Goal: Information Seeking & Learning: Understand process/instructions

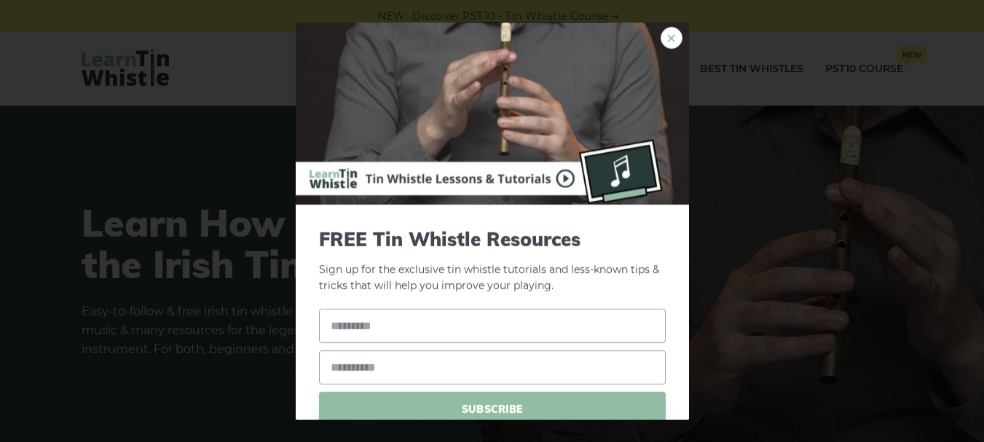
click at [666, 30] on link "×" at bounding box center [671, 37] width 22 height 22
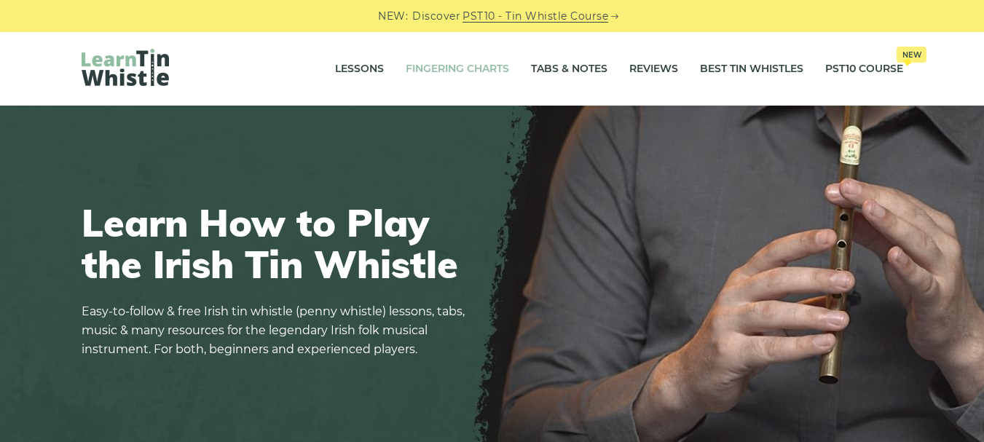
click at [484, 67] on link "Fingering Charts" at bounding box center [457, 69] width 103 height 36
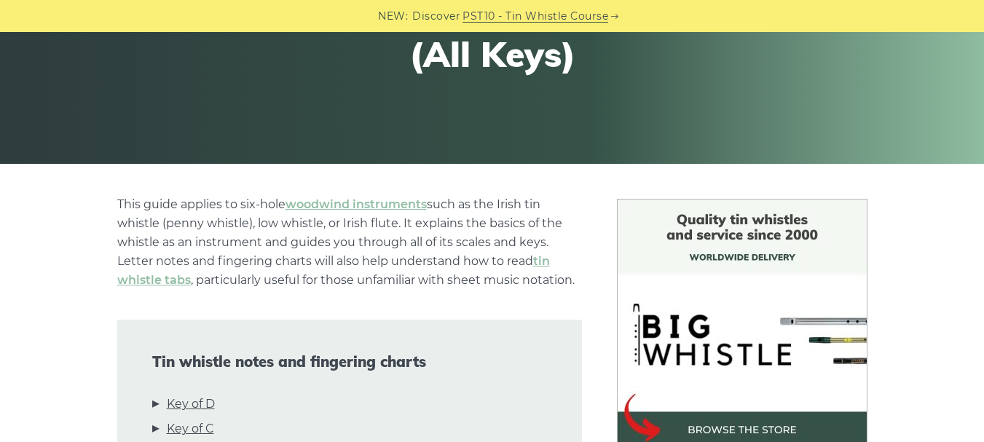
scroll to position [364, 0]
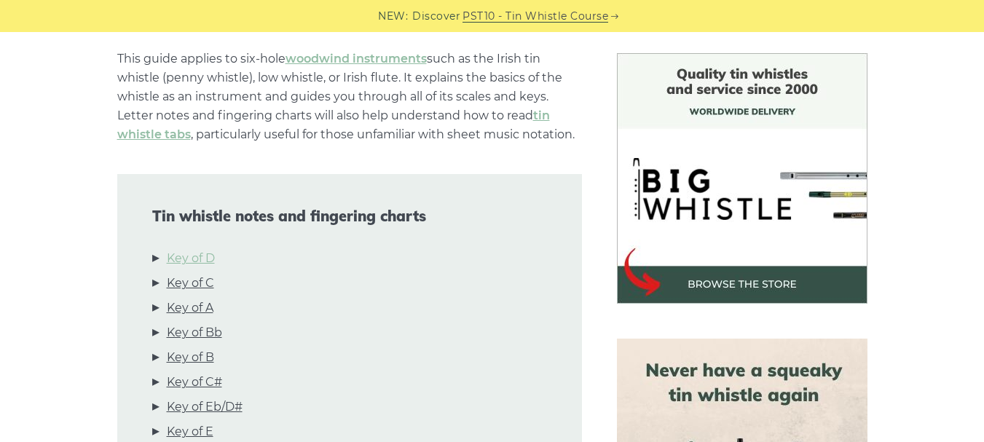
click at [214, 259] on link "Key of D" at bounding box center [191, 258] width 48 height 19
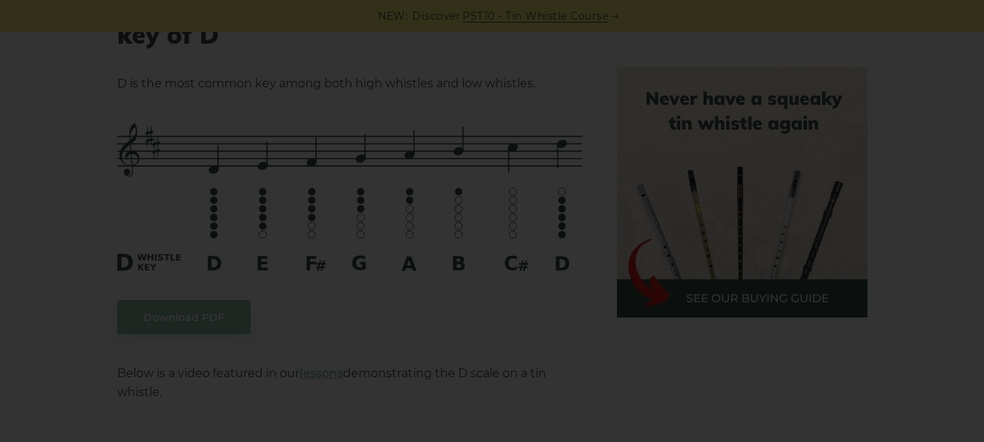
scroll to position [2415, 0]
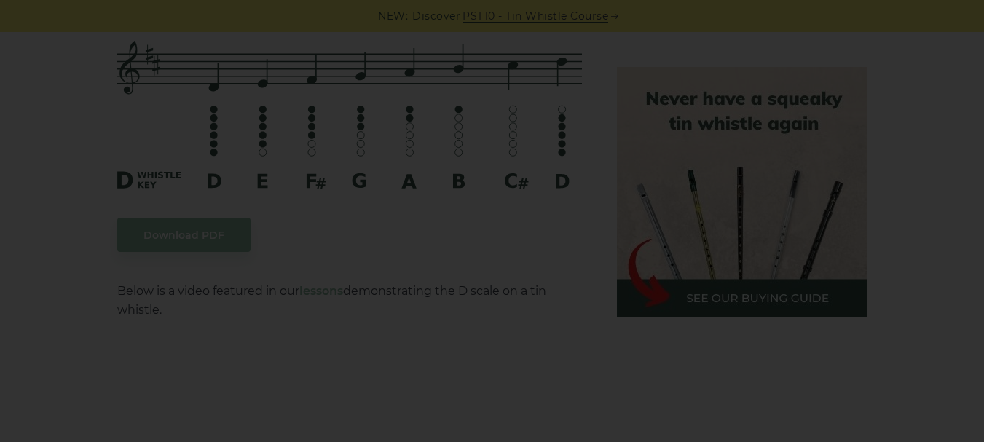
click at [556, 235] on div "×" at bounding box center [492, 221] width 984 height 442
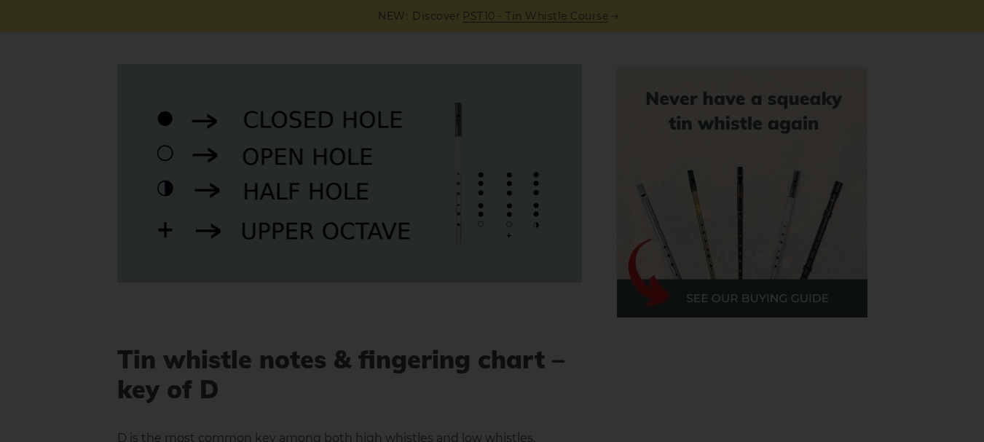
click at [521, 182] on div "×" at bounding box center [492, 221] width 984 height 442
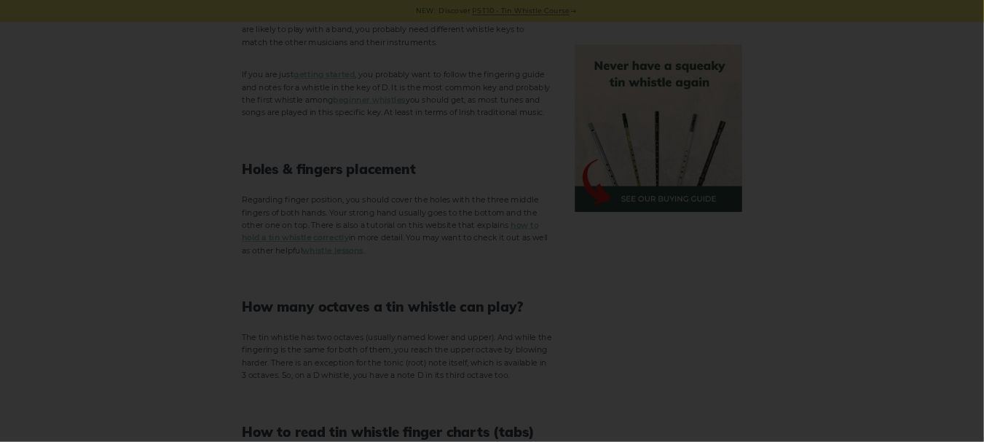
scroll to position [1165, 0]
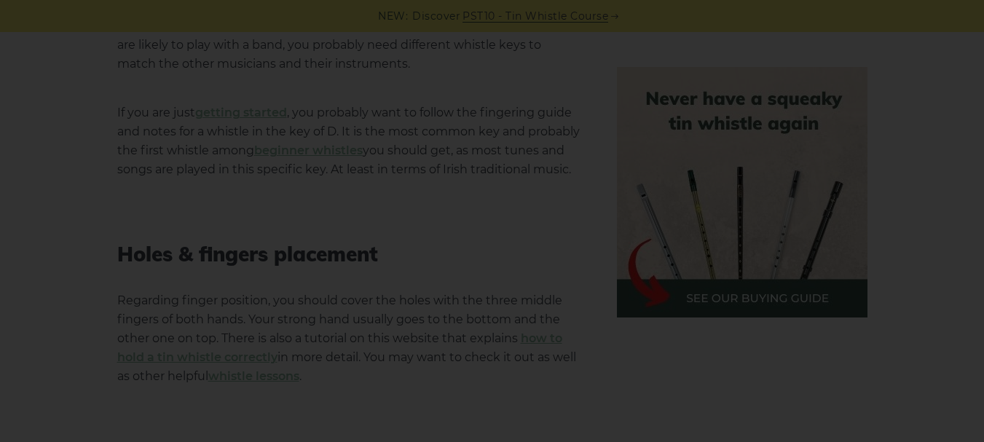
click at [905, 155] on div "×" at bounding box center [492, 221] width 984 height 442
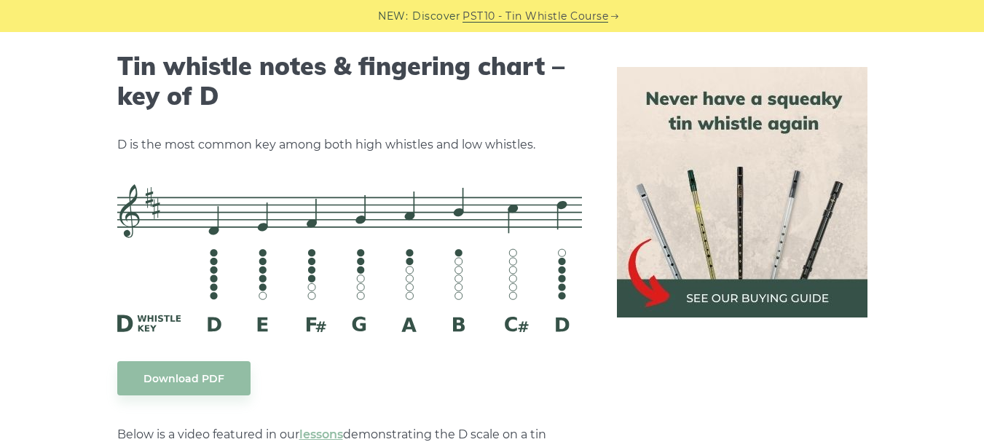
scroll to position [2344, 0]
